Goal: Contribute content: Contribute content

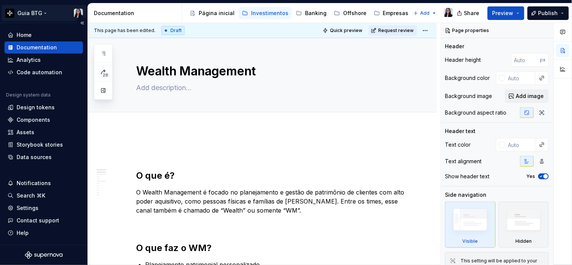
click at [27, 11] on html "Guia BTG Home Documentation Analytics Code automation Design system data Design…" at bounding box center [286, 132] width 572 height 265
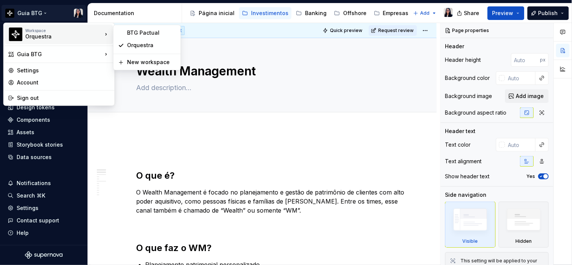
click at [66, 34] on div "Orquestra" at bounding box center [57, 37] width 64 height 8
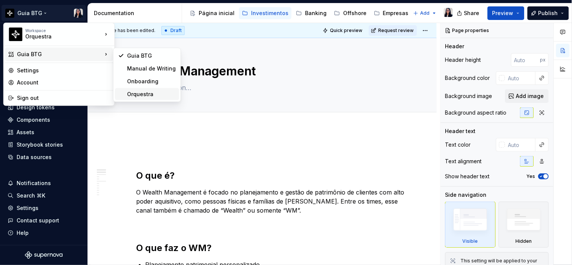
click at [147, 93] on div "Orquestra" at bounding box center [151, 95] width 49 height 8
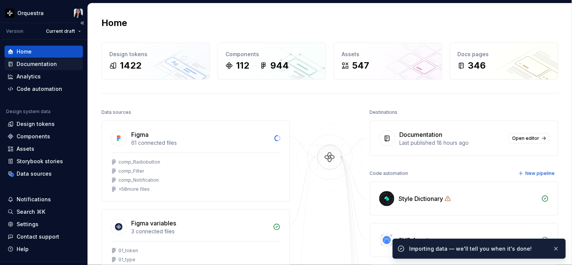
click at [34, 65] on div "Documentation" at bounding box center [37, 64] width 40 height 8
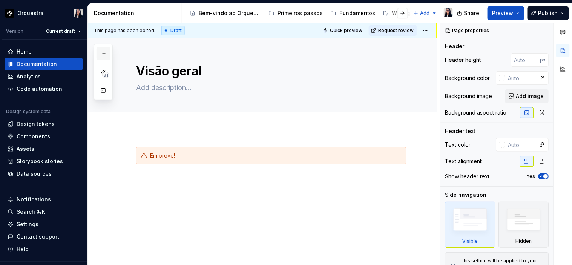
click at [103, 57] on button "button" at bounding box center [104, 54] width 14 height 14
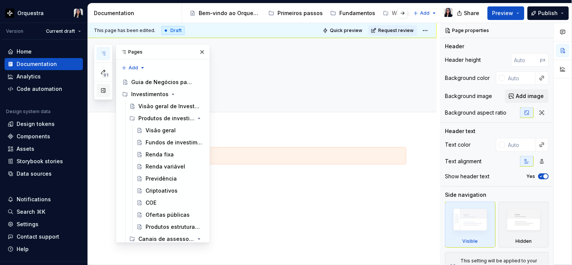
click at [103, 93] on button "button" at bounding box center [104, 91] width 14 height 14
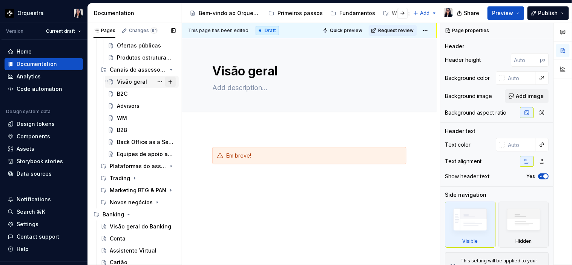
scroll to position [167, 0]
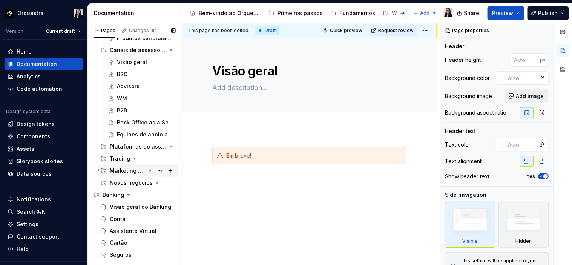
click at [124, 171] on div "Marketing BTG & PAN" at bounding box center [128, 171] width 36 height 8
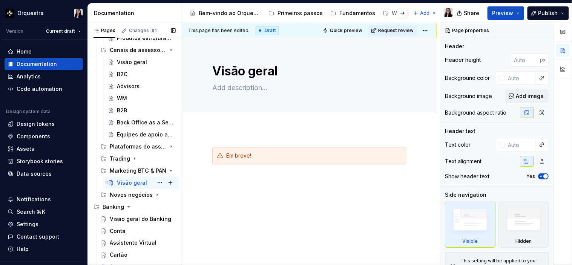
scroll to position [209, 0]
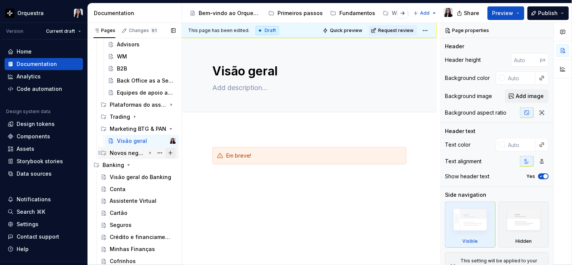
click at [168, 153] on button "Page tree" at bounding box center [170, 153] width 11 height 11
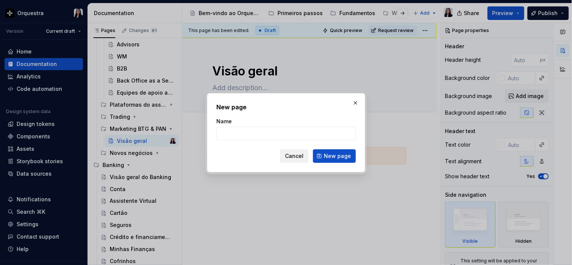
click at [291, 151] on button "Cancel" at bounding box center [294, 156] width 28 height 14
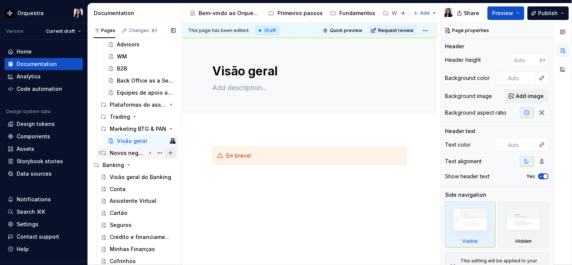
click at [167, 152] on button "Page tree" at bounding box center [170, 153] width 11 height 11
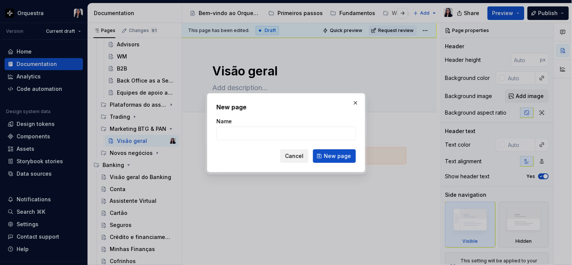
click at [295, 160] on span "Cancel" at bounding box center [294, 156] width 18 height 8
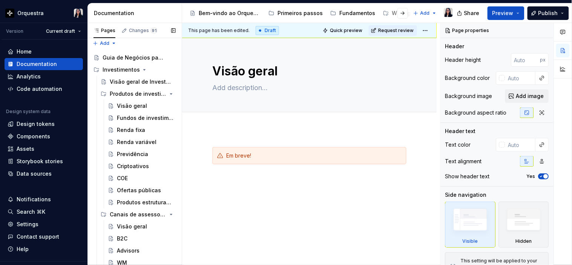
scroll to position [0, 0]
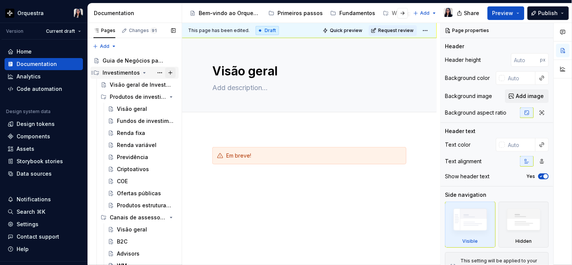
click at [165, 72] on button "Page tree" at bounding box center [170, 73] width 11 height 11
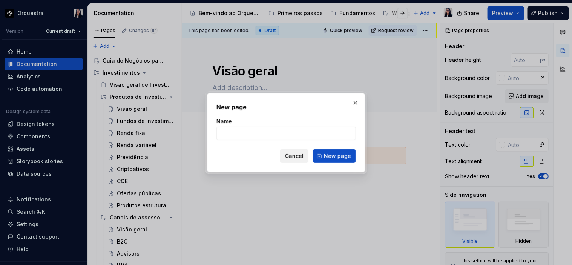
click at [297, 156] on span "Cancel" at bounding box center [294, 156] width 18 height 8
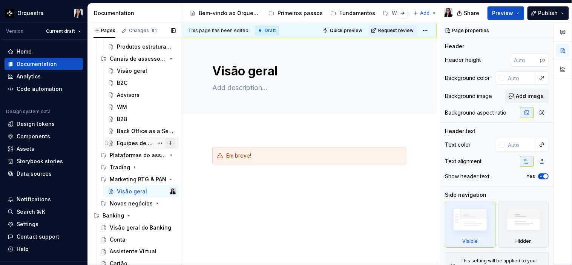
scroll to position [167, 0]
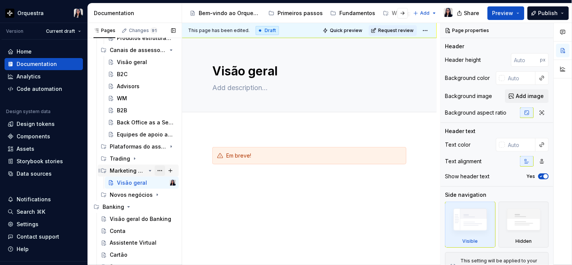
click at [156, 170] on button "Page tree" at bounding box center [160, 171] width 11 height 11
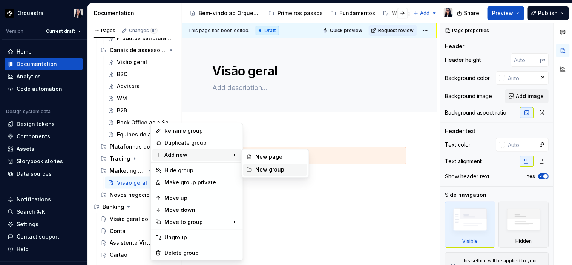
click at [278, 170] on div "New group" at bounding box center [279, 170] width 49 height 8
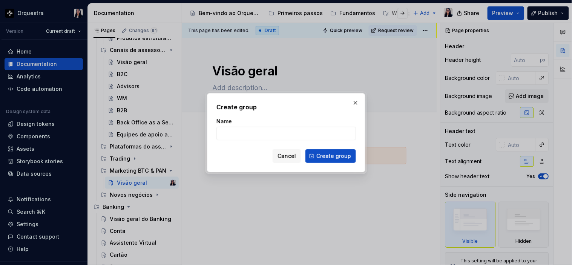
type textarea "*"
click at [297, 135] on input "Name" at bounding box center [286, 134] width 140 height 14
type input "BTG Content"
click at [338, 160] on button "Create group" at bounding box center [330, 156] width 51 height 14
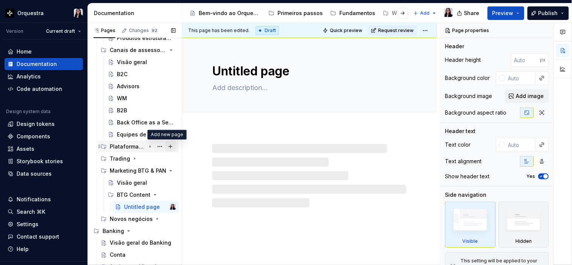
scroll to position [209, 0]
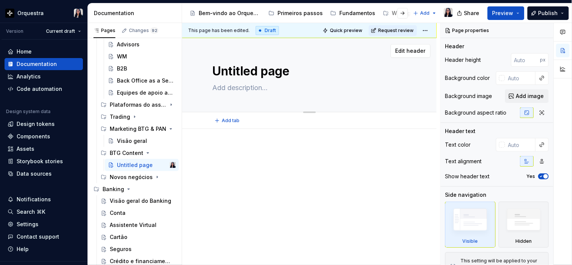
click at [267, 68] on textarea "Untitled page" at bounding box center [308, 71] width 194 height 18
type textarea "*"
type textarea "V"
type textarea "*"
type textarea "Vi"
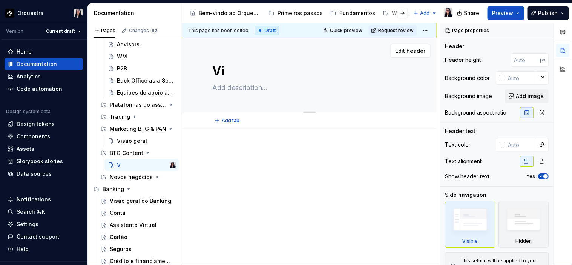
type textarea "*"
type textarea "Vis"
type textarea "*"
type textarea "Visã"
type textarea "*"
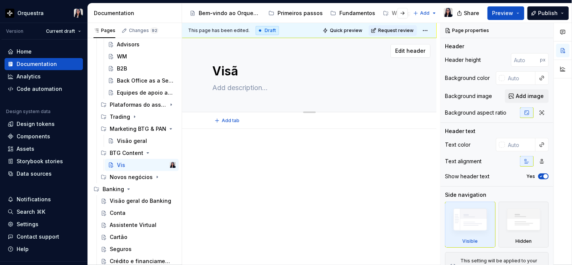
type textarea "Visão"
type textarea "*"
type textarea "Visão"
type textarea "*"
type textarea "Visão g"
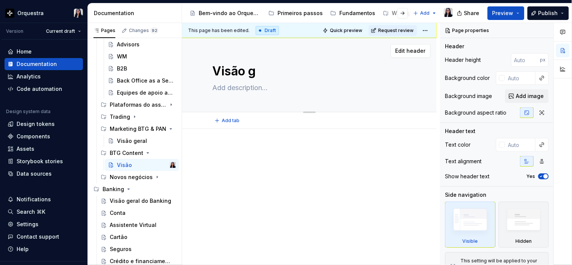
type textarea "*"
type textarea "Visão ge"
type textarea "*"
type textarea "Visão ger"
type textarea "*"
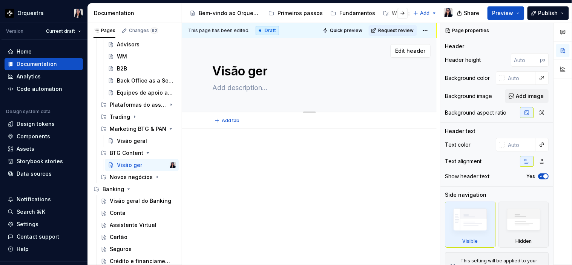
type textarea "Visão [PERSON_NAME]"
type textarea "*"
type textarea "Visão geral"
type textarea "*"
type textarea "Visão geral"
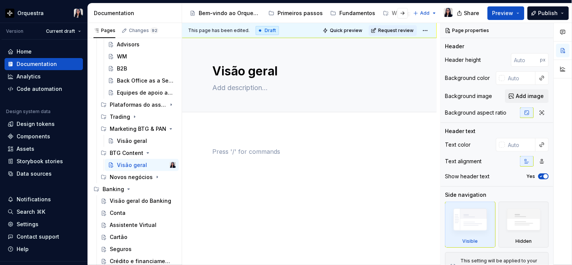
click at [235, 159] on div at bounding box center [309, 161] width 194 height 29
type textarea "*"
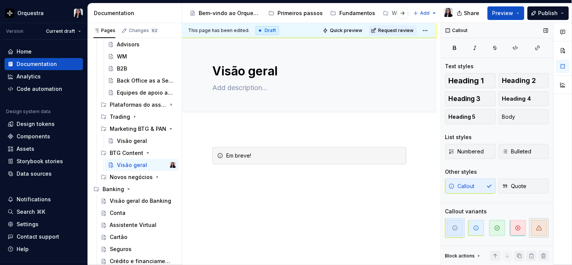
click at [542, 224] on span "button" at bounding box center [539, 228] width 16 height 16
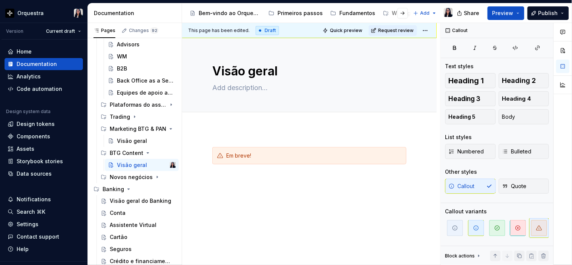
click at [299, 207] on div "Em breve!" at bounding box center [309, 196] width 255 height 135
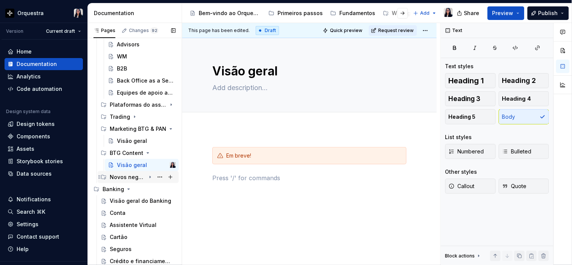
click at [134, 178] on div "Novos negócios" at bounding box center [128, 177] width 36 height 8
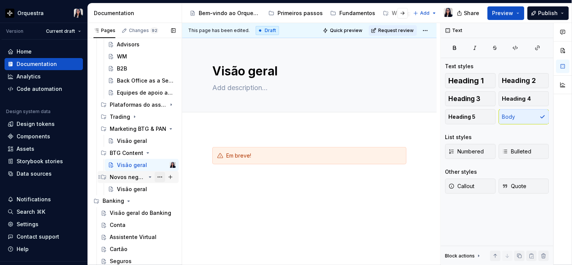
click at [156, 175] on button "Page tree" at bounding box center [160, 177] width 11 height 11
type textarea "*"
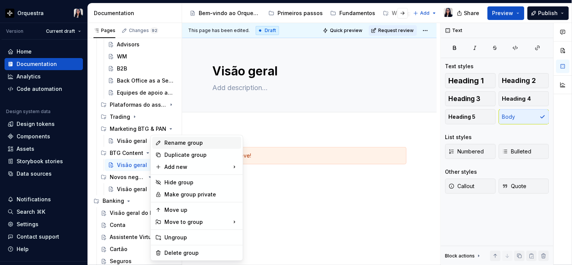
click at [179, 137] on div "Rename group" at bounding box center [196, 143] width 89 height 12
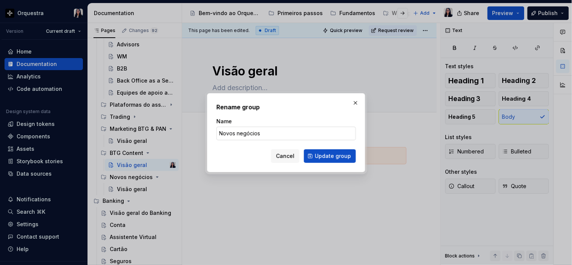
click at [241, 134] on input "Novos negócios" at bounding box center [286, 134] width 140 height 14
type input "Novos Negócios"
click at [336, 157] on span "Update group" at bounding box center [333, 156] width 36 height 8
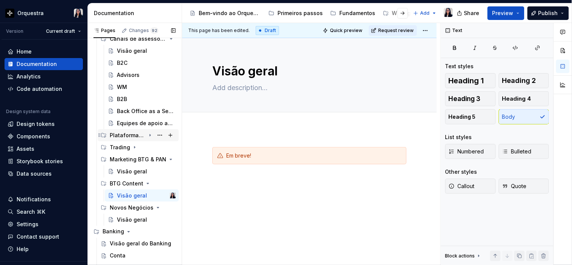
scroll to position [0, 0]
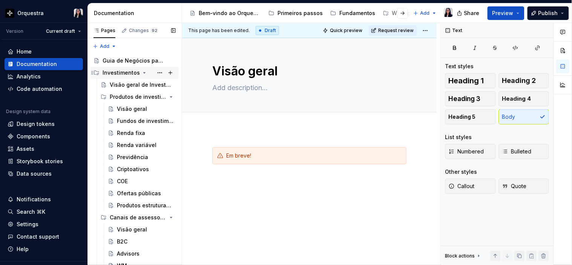
click at [125, 68] on div "Investimentos" at bounding box center [139, 73] width 73 height 11
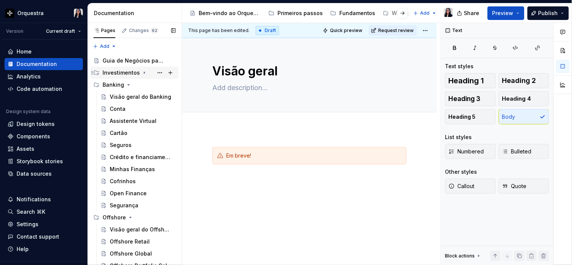
click at [144, 74] on icon "Page tree" at bounding box center [144, 73] width 6 height 6
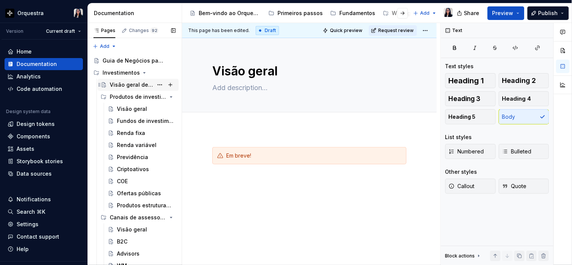
click at [133, 84] on div "Visão geral de Investimentos" at bounding box center [131, 85] width 43 height 8
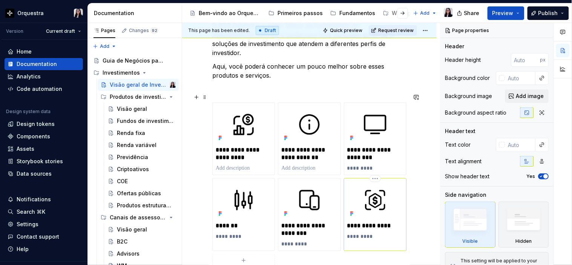
scroll to position [167, 0]
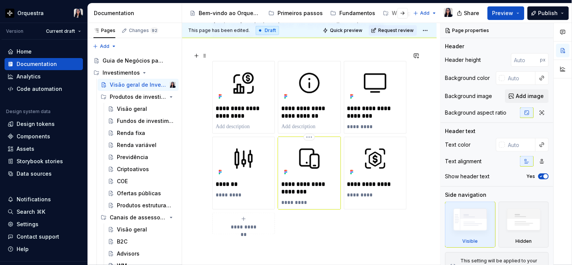
click at [297, 183] on p "**********" at bounding box center [309, 188] width 56 height 15
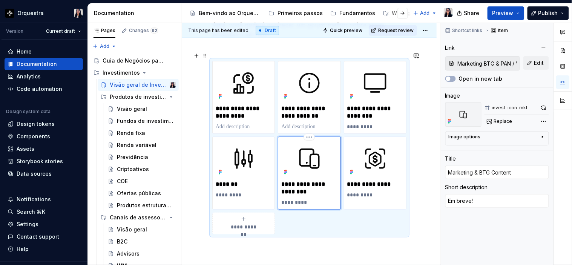
drag, startPoint x: 312, startPoint y: 175, endPoint x: 321, endPoint y: 151, distance: 25.3
click at [313, 181] on p "**********" at bounding box center [309, 188] width 56 height 15
drag, startPoint x: 310, startPoint y: 175, endPoint x: 314, endPoint y: 186, distance: 11.9
click at [314, 186] on p "**********" at bounding box center [309, 188] width 56 height 15
type textarea "*"
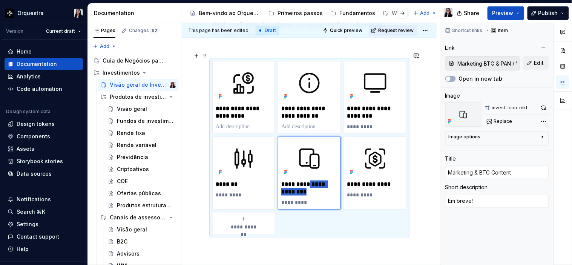
type input "Marketing"
type textarea "*"
type input "Marketing B"
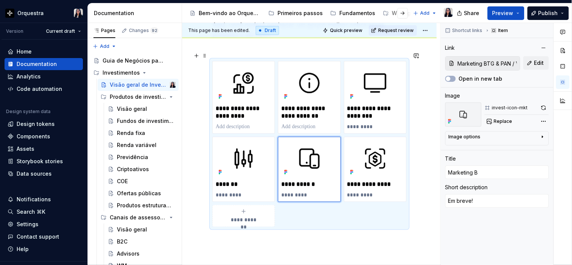
type textarea "*"
type input "Marketing BT"
type textarea "*"
type input "Marketing BTG"
type textarea "*"
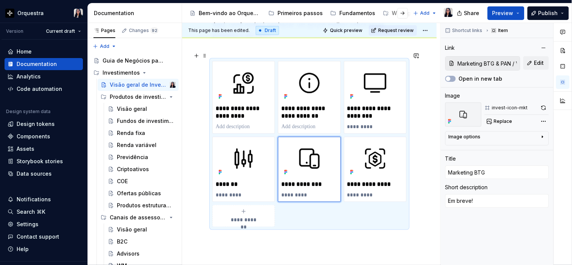
type input "Marketing BTG"
type textarea "*"
type input "Marketing BTG &"
type textarea "*"
type input "Marketing BTG &"
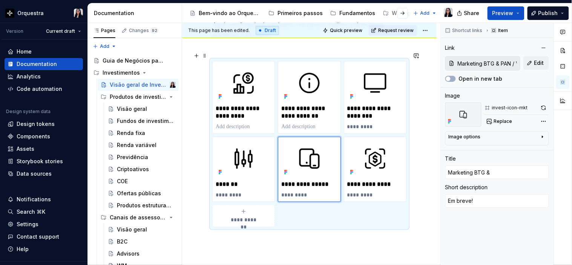
type textarea "*"
type input "Marketing BTG & P"
type textarea "*"
type input "Marketing BTG & PA"
type textarea "*"
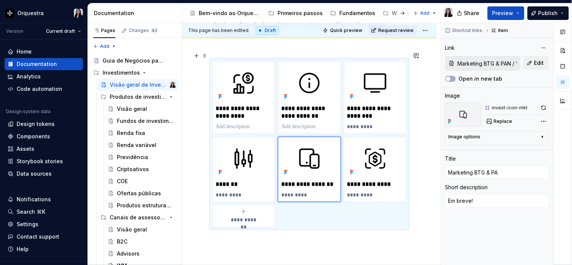
type input "Marketing BTG & PAN"
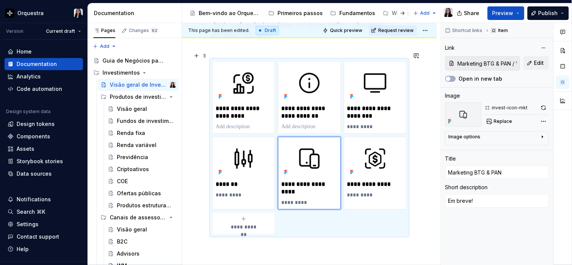
click at [429, 201] on div "**********" at bounding box center [309, 152] width 255 height 380
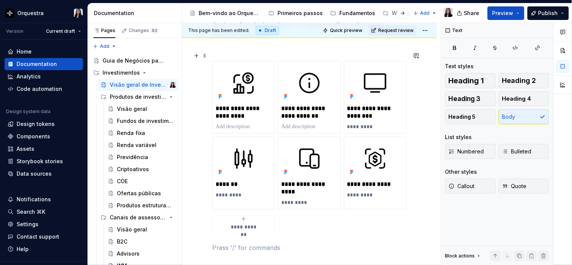
click at [243, 224] on span "**********" at bounding box center [243, 228] width 33 height 8
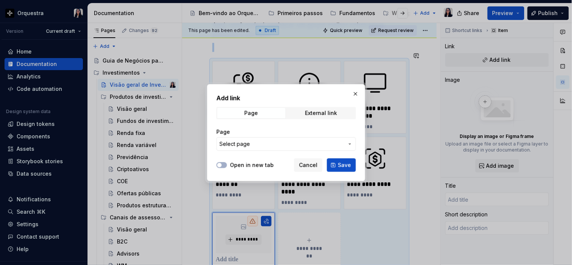
type textarea "*"
click at [281, 142] on span "Select page" at bounding box center [281, 144] width 124 height 8
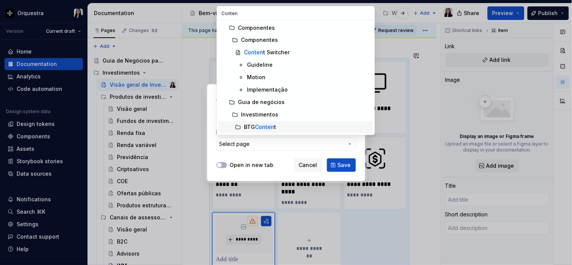
type input "Conten"
click at [283, 125] on div "BTG Conten t" at bounding box center [307, 128] width 126 height 8
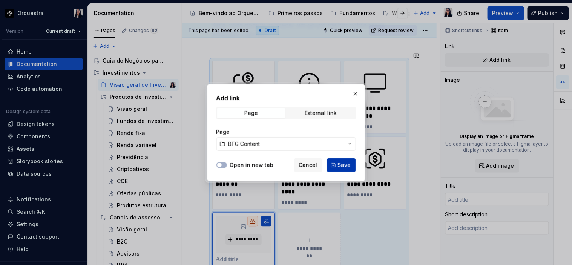
click at [345, 161] on span "Save" at bounding box center [344, 165] width 13 height 8
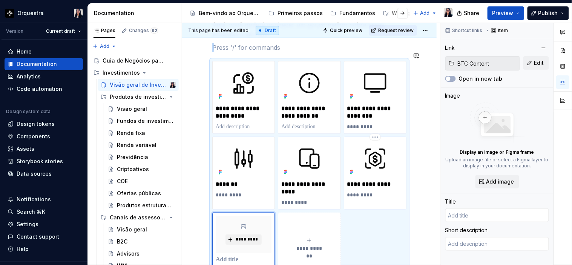
scroll to position [181, 0]
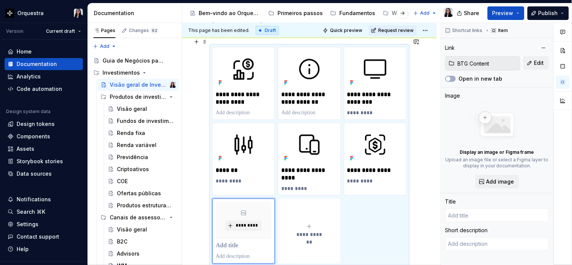
type textarea "*"
type input "BTG Content"
click at [375, 112] on html "Orquestra Version Current draft Home Documentation Analytics Code automation De…" at bounding box center [286, 132] width 572 height 265
click at [221, 198] on html "Orquestra Version Current draft Home Documentation Analytics Code automation De…" at bounding box center [286, 132] width 572 height 265
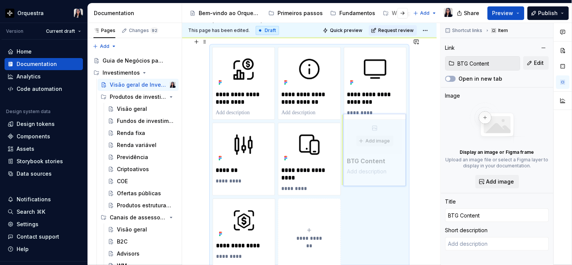
drag, startPoint x: 228, startPoint y: 202, endPoint x: 356, endPoint y: 126, distance: 148.7
click at [356, 126] on body "Orquestra Version Current draft Home Documentation Analytics Code automation De…" at bounding box center [286, 132] width 572 height 265
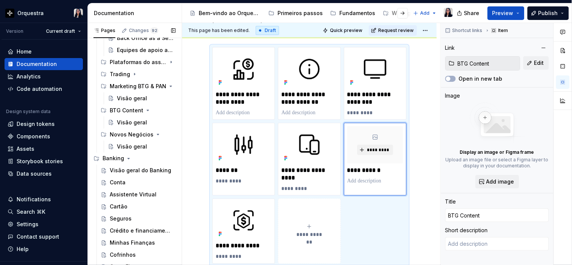
scroll to position [253, 0]
click at [236, 242] on p "**********" at bounding box center [244, 246] width 56 height 8
type textarea "*"
type input "Novos Negócios / Visão geral"
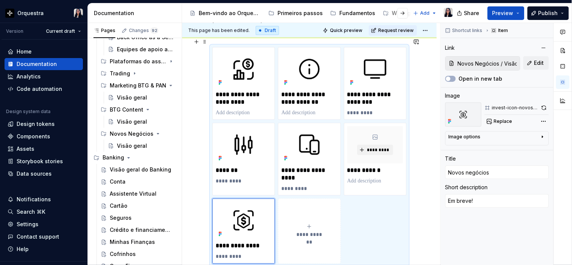
type textarea "*"
type input "Novos egócios"
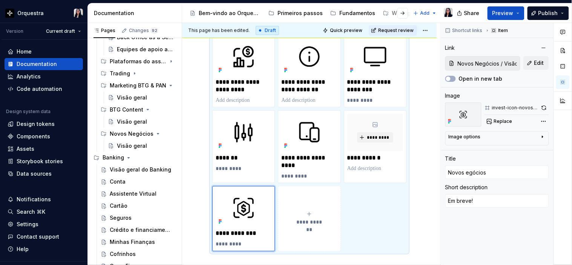
type textarea "*"
type input "Novos Negócios"
click at [325, 261] on p at bounding box center [309, 265] width 194 height 9
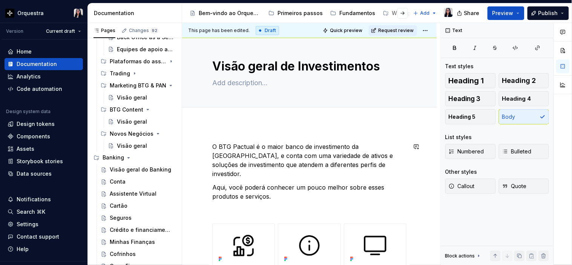
scroll to position [0, 0]
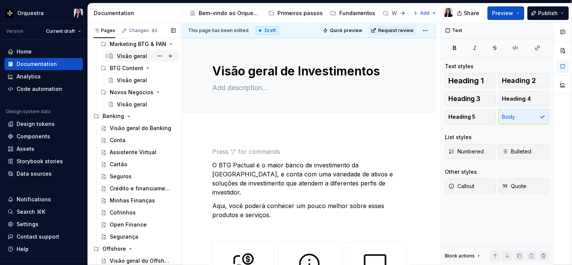
scroll to position [295, 0]
click at [126, 103] on div "Visão geral" at bounding box center [132, 104] width 30 height 8
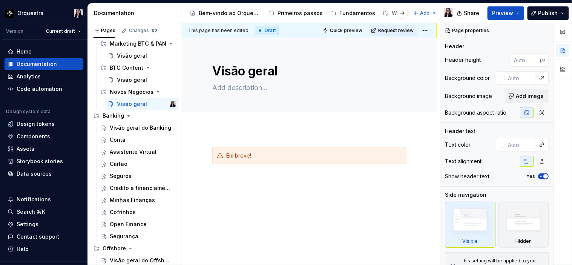
type textarea "*"
